Goal: Information Seeking & Learning: Learn about a topic

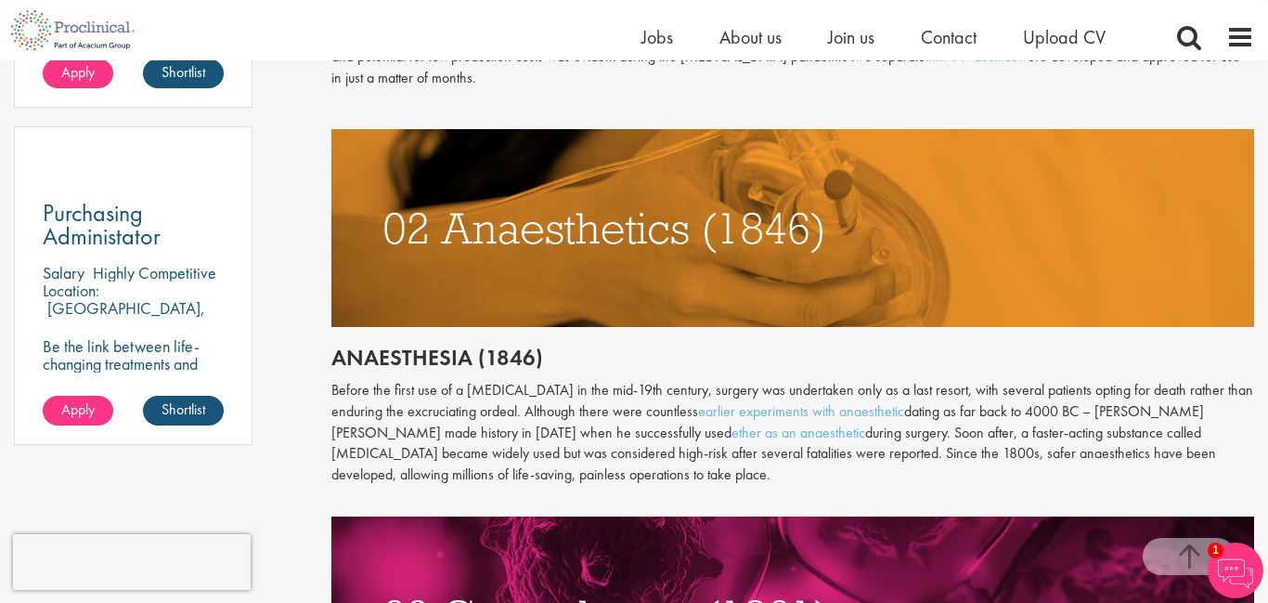
scroll to position [1339, 0]
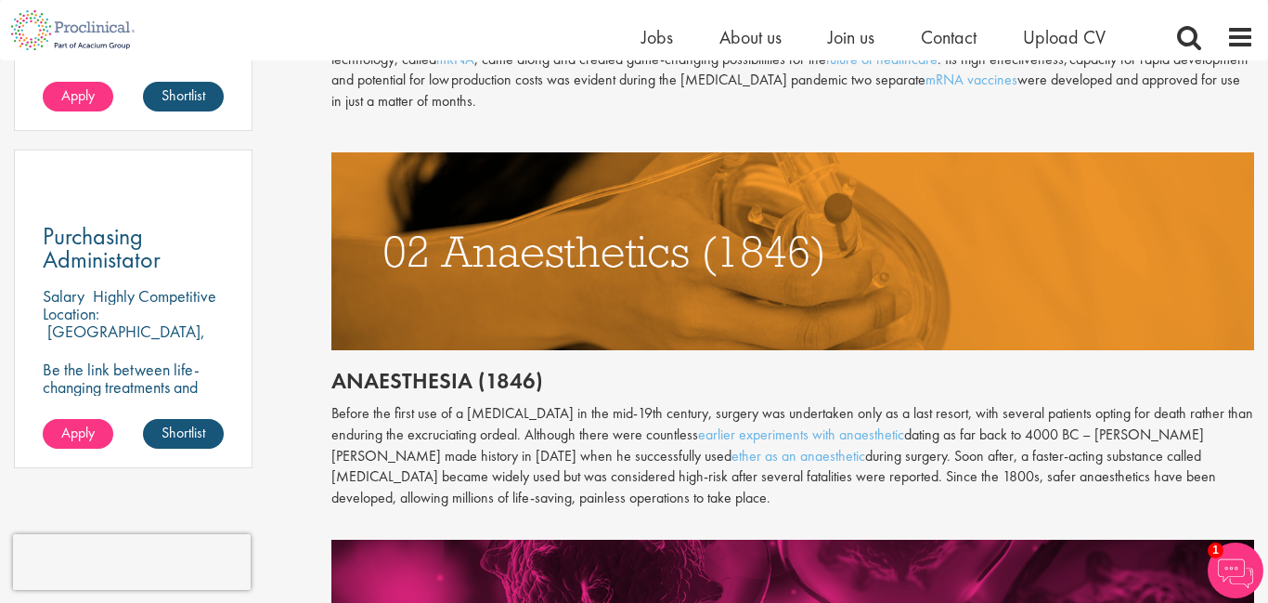
scroll to position [1304, 0]
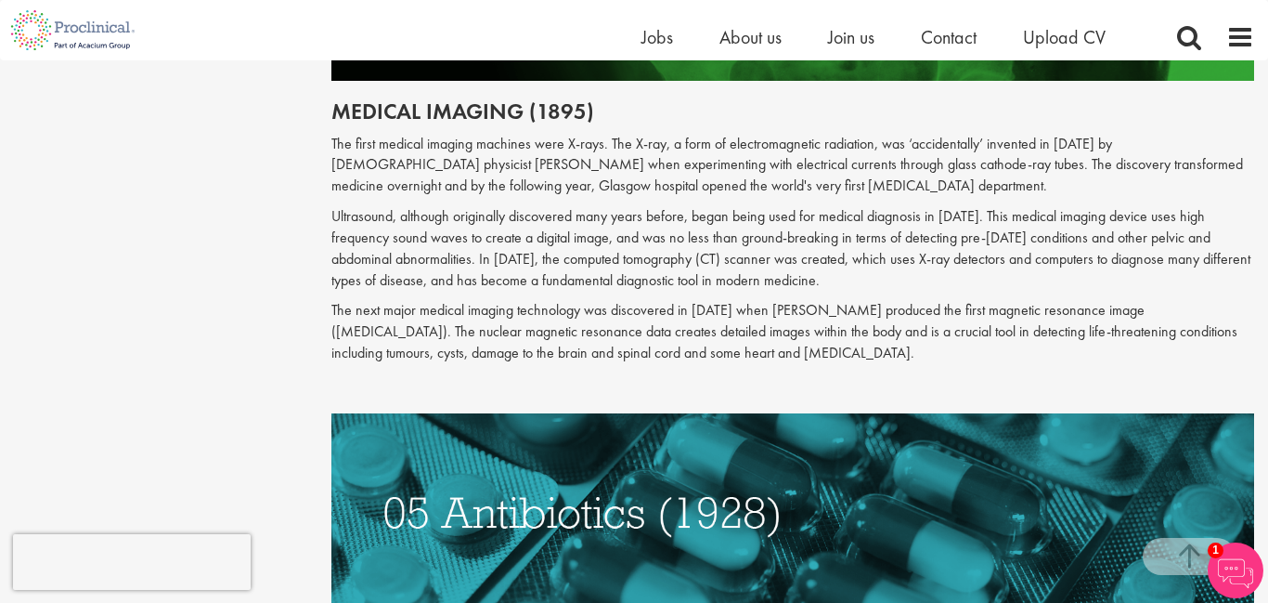
click at [448, 300] on p "The next major medical imaging technology was discovered in [DATE] when [PERSON…" at bounding box center [793, 332] width 924 height 64
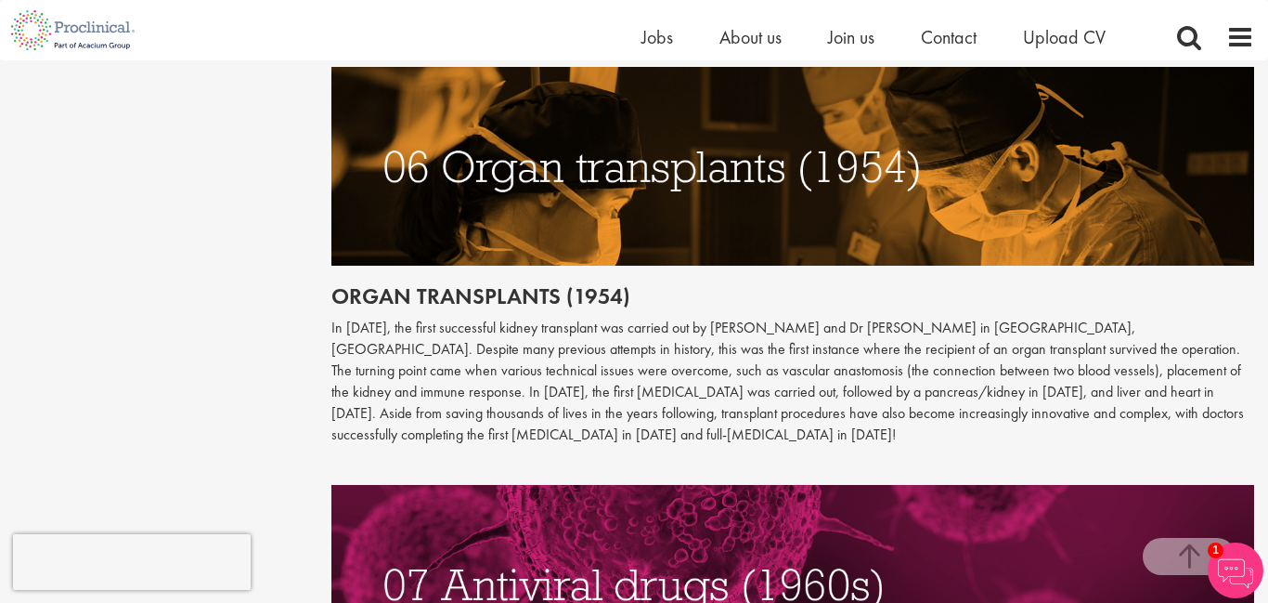
click at [473, 318] on p "In [DATE], the first successful kidney transplant was carried out by [PERSON_NA…" at bounding box center [793, 381] width 924 height 127
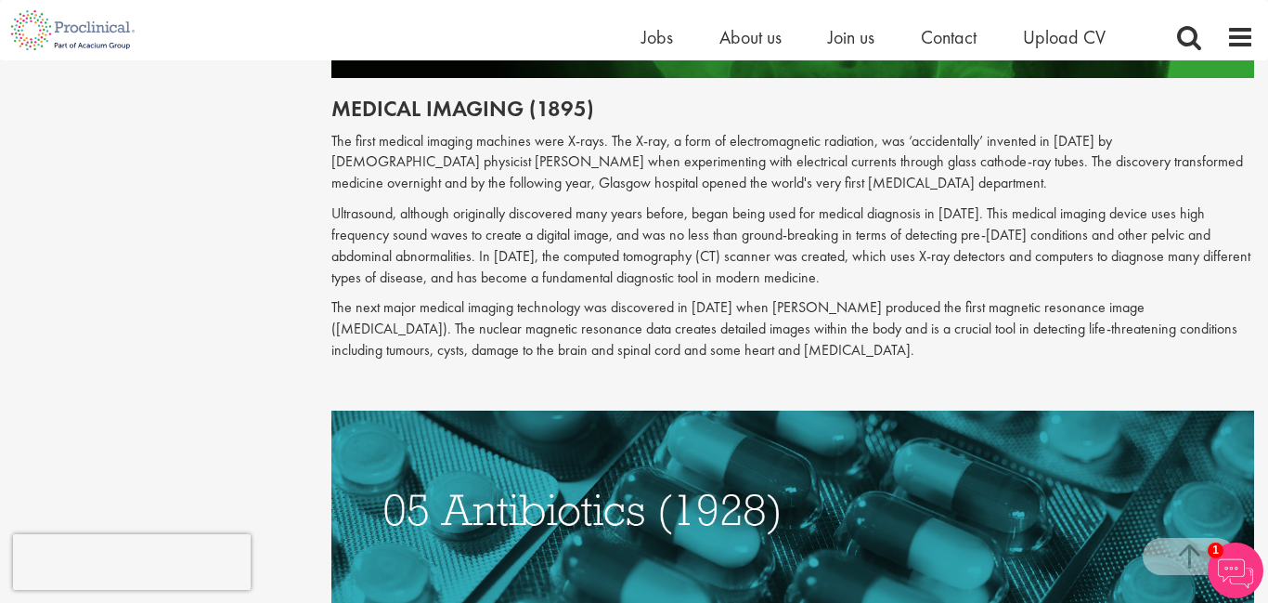
scroll to position [2364, 0]
